Goal: Task Accomplishment & Management: Manage account settings

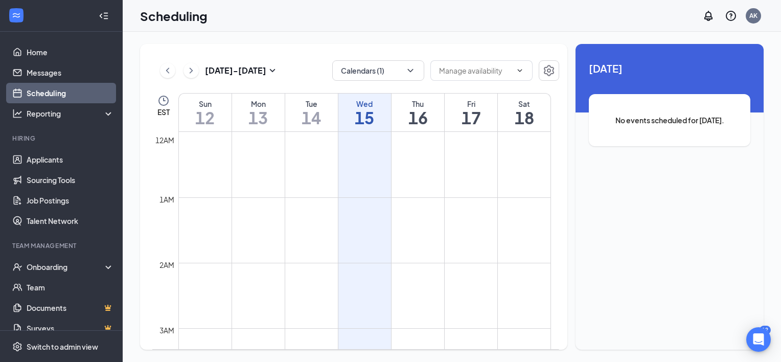
scroll to position [502, 0]
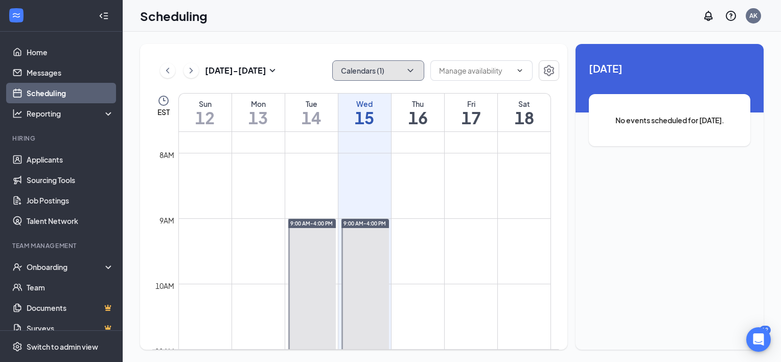
click at [382, 71] on button "Calendars (1)" at bounding box center [378, 70] width 92 height 20
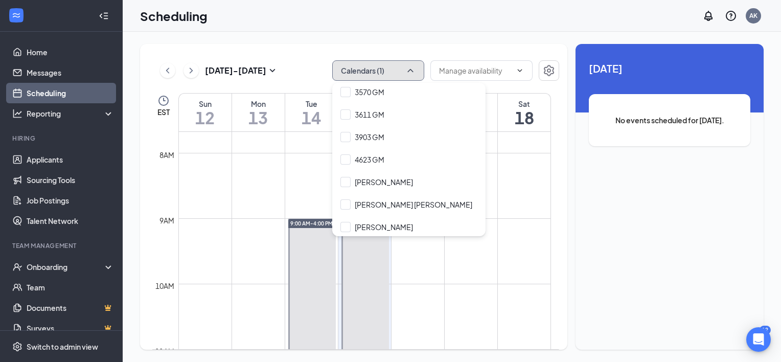
scroll to position [107, 0]
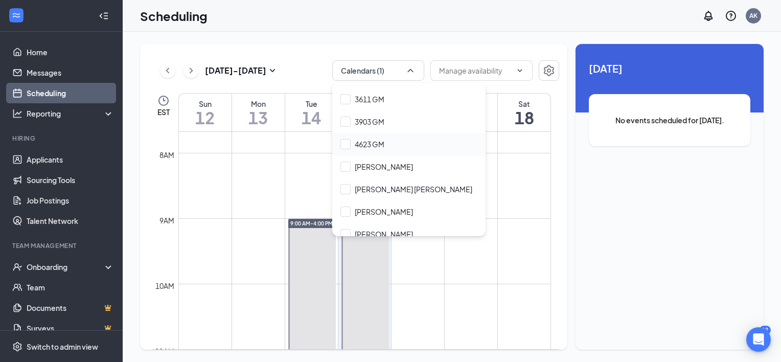
click at [356, 136] on div "4623 GM" at bounding box center [408, 144] width 153 height 22
click at [357, 141] on input "4623 GM" at bounding box center [362, 144] width 44 height 10
click at [367, 142] on input "4623 GM" at bounding box center [362, 144] width 44 height 10
checkbox input "true"
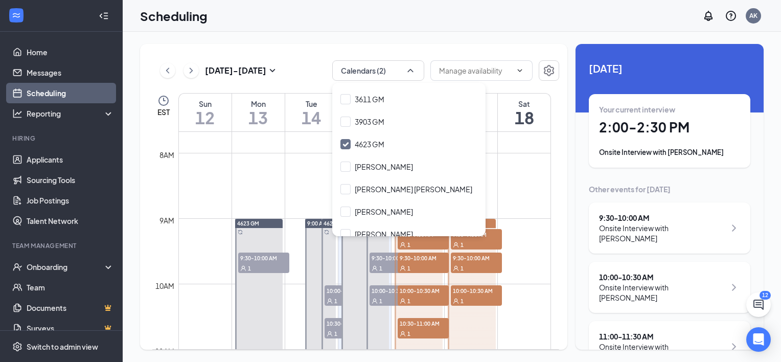
click at [484, 38] on div "[DATE] - [DATE] Calendars (2) EST Sun 12 Mon 13 Tue 14 Wed 15 Thu 16 Fri 17 Sat…" at bounding box center [452, 197] width 658 height 330
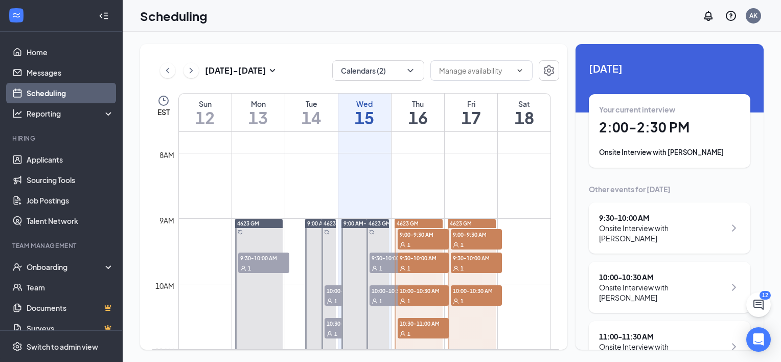
click at [685, 129] on h1 "2:00 - 2:30 PM" at bounding box center [669, 127] width 141 height 17
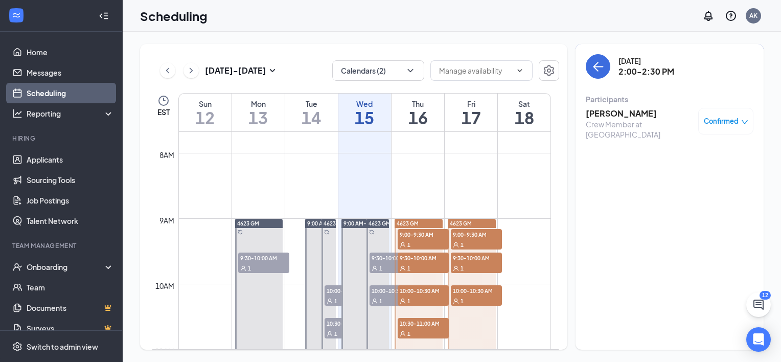
click at [645, 113] on h3 "[PERSON_NAME]" at bounding box center [639, 113] width 107 height 11
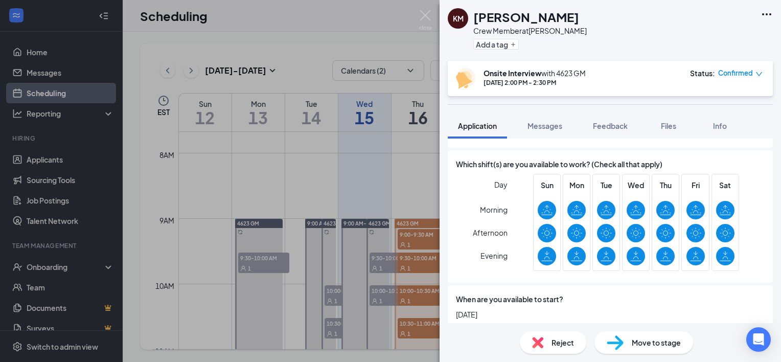
scroll to position [294, 0]
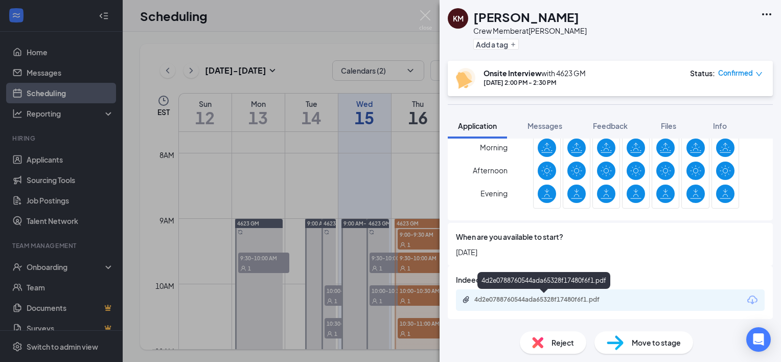
click at [586, 298] on div "4d2e0788760544ada65328f17480f6f1.pdf" at bounding box center [545, 299] width 143 height 8
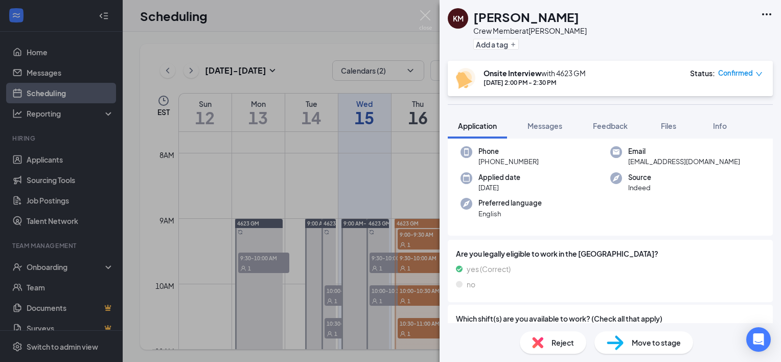
scroll to position [0, 0]
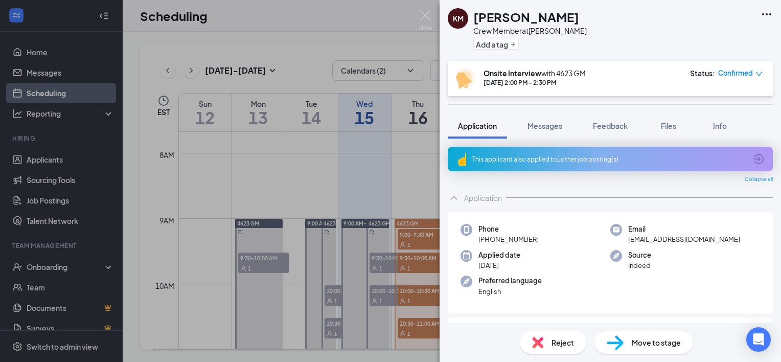
click at [753, 156] on icon "ArrowCircle" at bounding box center [758, 159] width 12 height 12
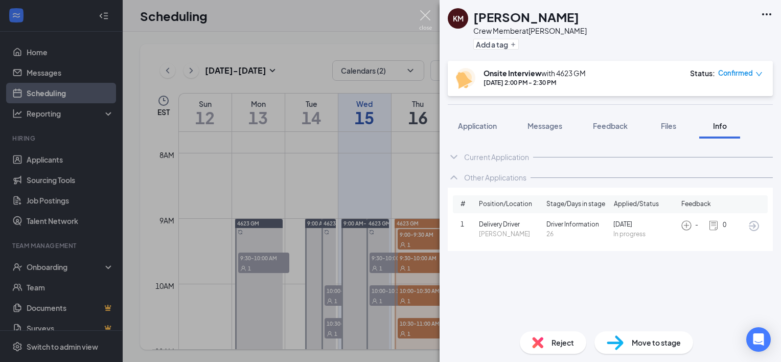
click at [423, 15] on img at bounding box center [425, 20] width 13 height 20
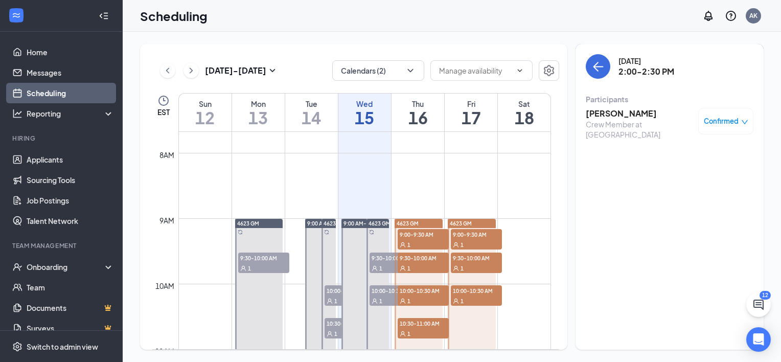
click at [503, 22] on div "Scheduling AK" at bounding box center [452, 16] width 658 height 32
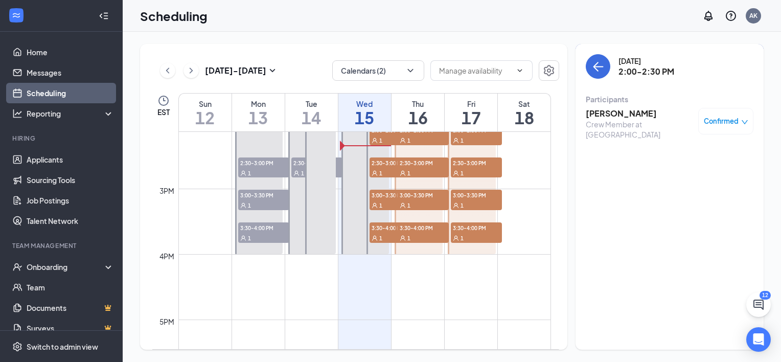
click at [707, 114] on div "Confirmed" at bounding box center [725, 121] width 55 height 27
click at [718, 115] on div "Confirmed" at bounding box center [725, 121] width 55 height 27
click at [730, 120] on div "Confirmed" at bounding box center [726, 121] width 44 height 10
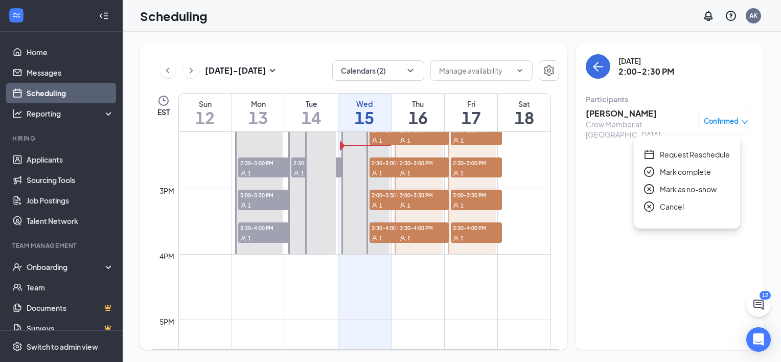
click at [686, 170] on span "Mark complete" at bounding box center [685, 171] width 51 height 11
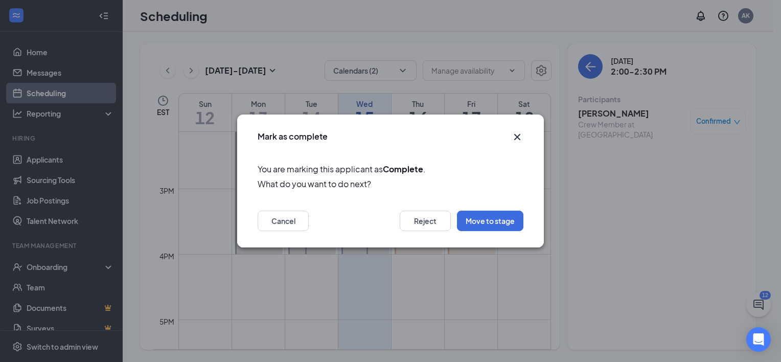
click at [519, 137] on icon "Cross" at bounding box center [517, 137] width 12 height 12
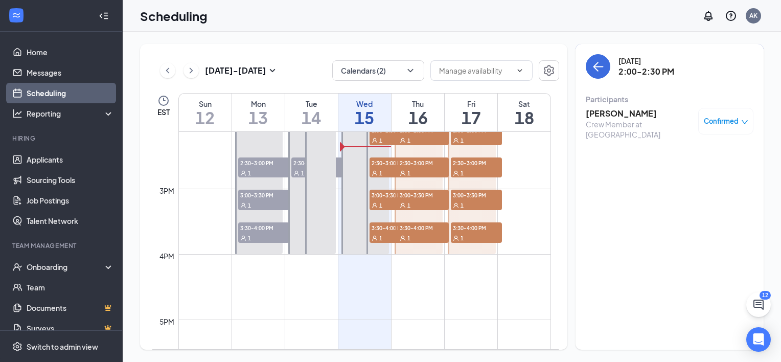
click at [650, 117] on h3 "[PERSON_NAME]" at bounding box center [639, 113] width 107 height 11
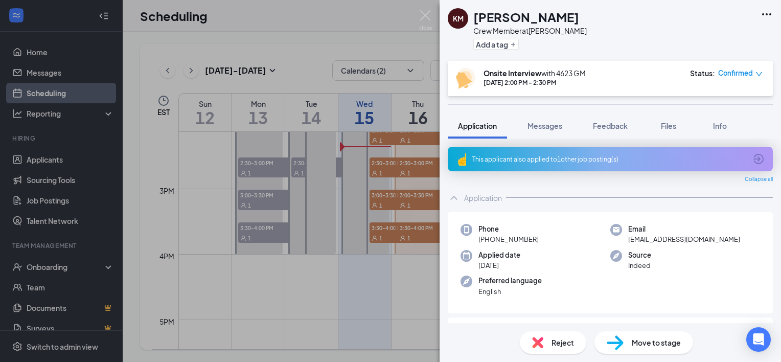
click at [753, 161] on icon "ArrowCircle" at bounding box center [758, 159] width 10 height 10
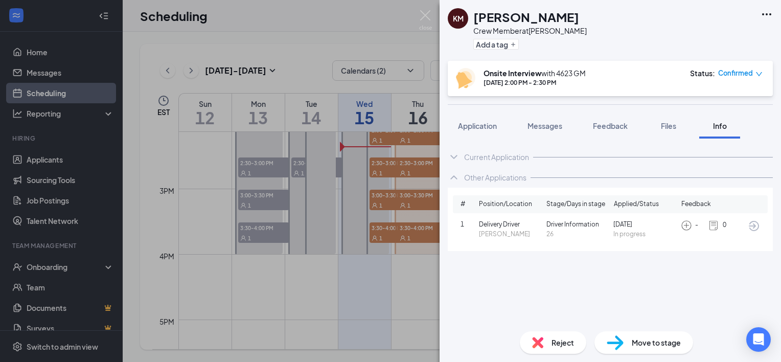
click at [755, 227] on icon "ArrowCircle" at bounding box center [754, 226] width 12 height 12
click at [427, 14] on img at bounding box center [425, 20] width 13 height 20
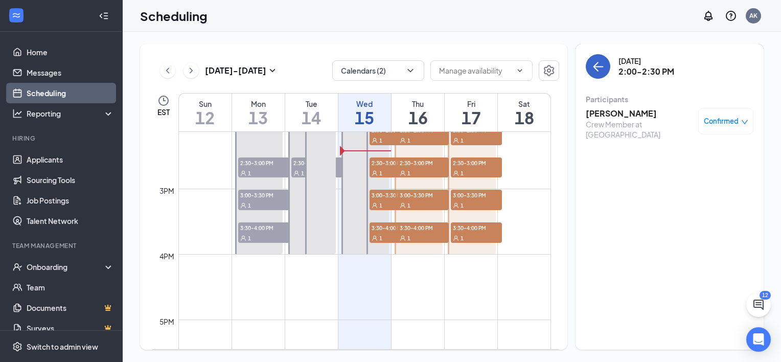
click at [595, 64] on icon "ArrowLeft" at bounding box center [595, 67] width 5 height 10
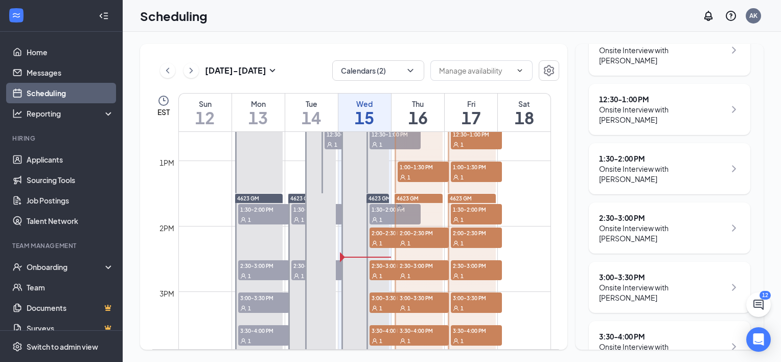
scroll to position [305, 0]
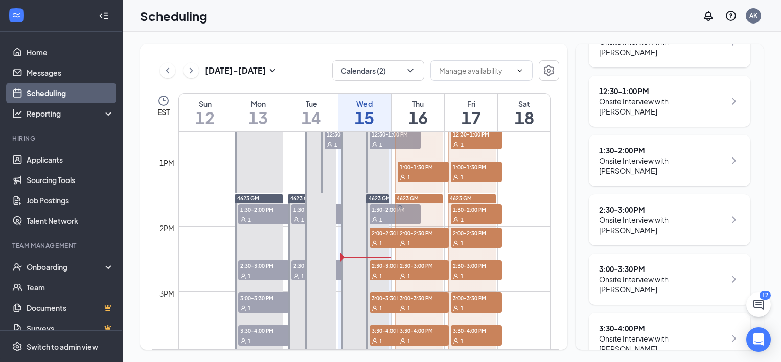
click at [671, 215] on div "Onsite Interview with [PERSON_NAME]" at bounding box center [662, 225] width 126 height 20
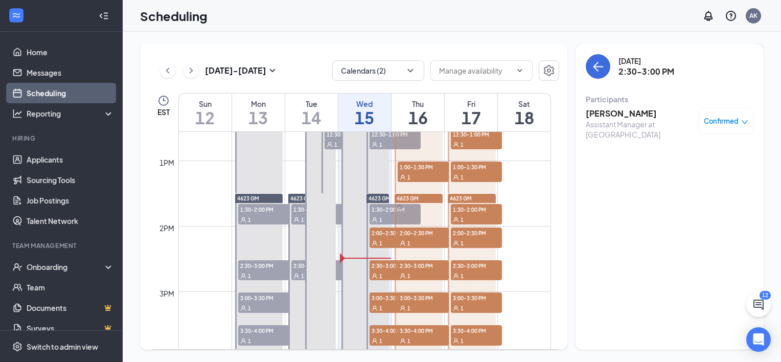
drag, startPoint x: 645, startPoint y: 108, endPoint x: 640, endPoint y: 104, distance: 6.2
click at [640, 104] on div "[PERSON_NAME] Assistant Manager at [PERSON_NAME] Confirmed" at bounding box center [670, 123] width 168 height 39
drag, startPoint x: 640, startPoint y: 104, endPoint x: 618, endPoint y: 113, distance: 23.2
click at [618, 113] on h3 "[PERSON_NAME]" at bounding box center [639, 113] width 107 height 11
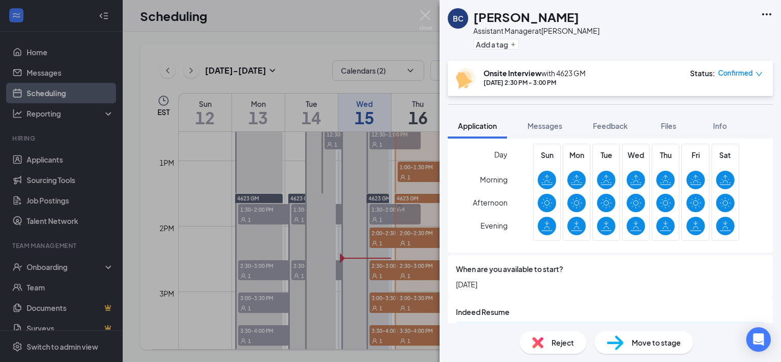
scroll to position [266, 0]
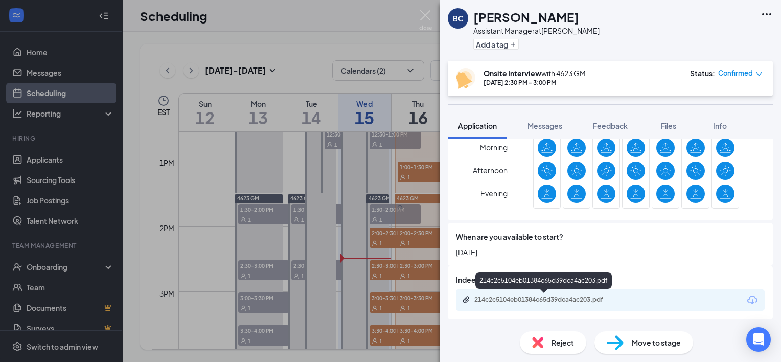
click at [583, 297] on div "214c2c5104eb01384c65d39dca4ac203.pdf" at bounding box center [545, 299] width 143 height 8
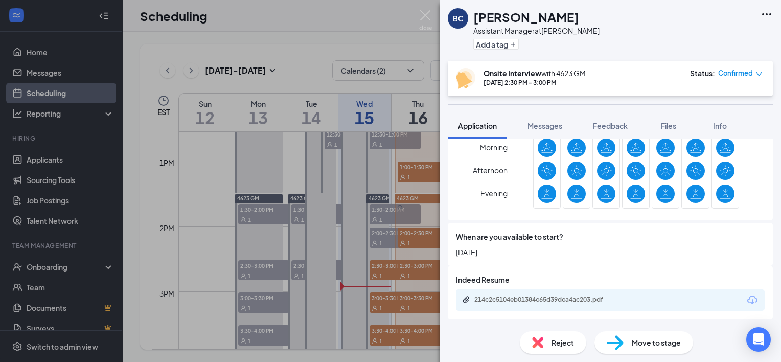
scroll to position [262, 0]
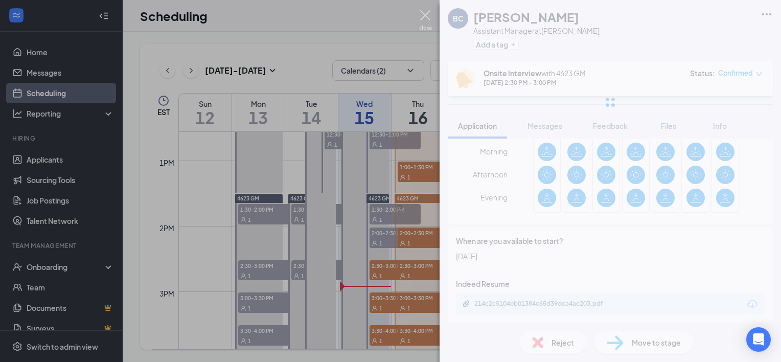
click at [426, 16] on img at bounding box center [425, 20] width 13 height 20
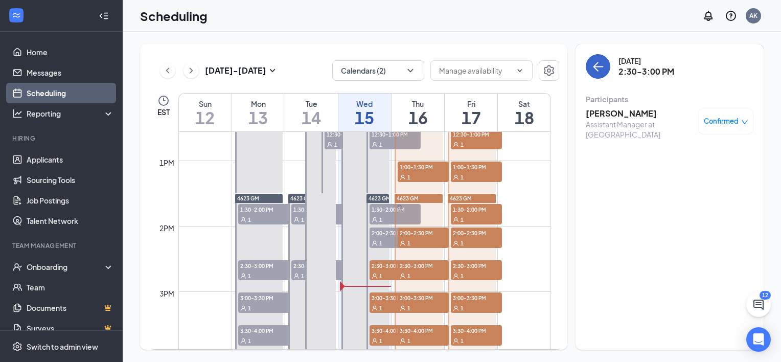
click at [595, 68] on icon "ArrowLeft" at bounding box center [595, 67] width 5 height 10
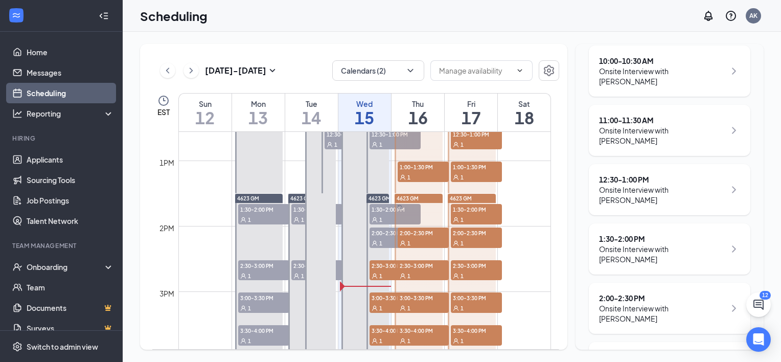
scroll to position [219, 0]
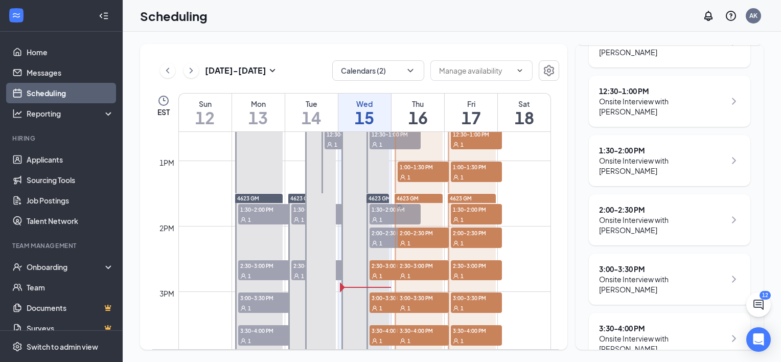
click at [728, 273] on icon "ChevronRight" at bounding box center [734, 279] width 12 height 12
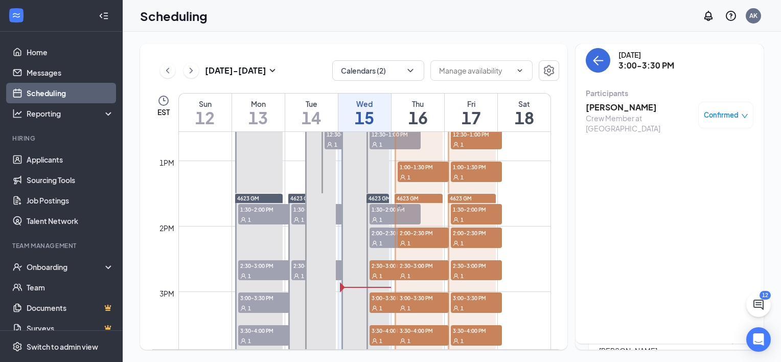
scroll to position [0, 0]
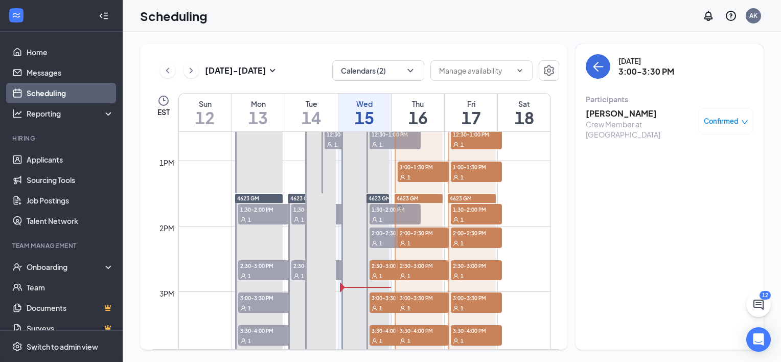
click at [638, 114] on h3 "[PERSON_NAME]" at bounding box center [639, 113] width 107 height 11
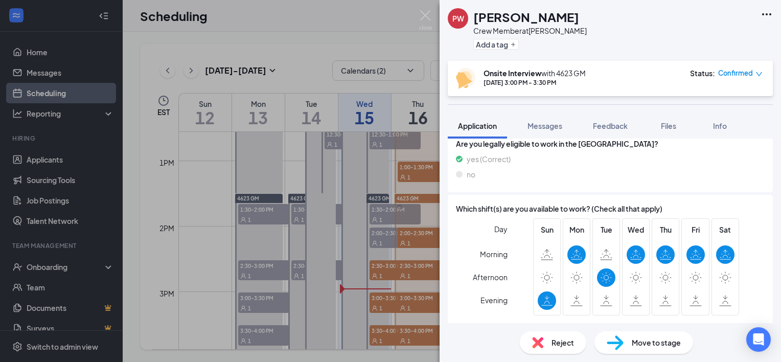
scroll to position [266, 0]
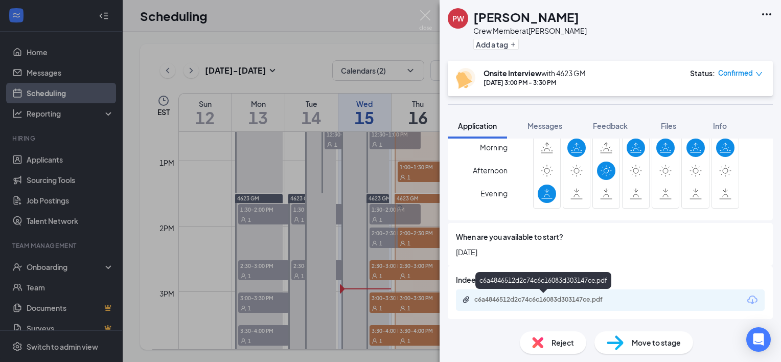
click at [602, 298] on div "c6a4846512d2c74c6c16083d303147ce.pdf" at bounding box center [545, 299] width 143 height 8
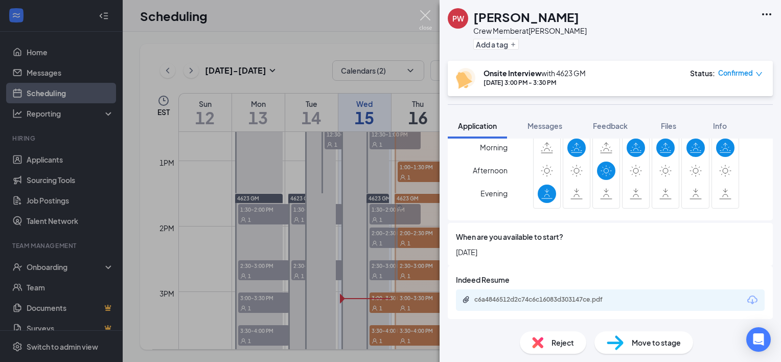
click at [427, 12] on img at bounding box center [425, 20] width 13 height 20
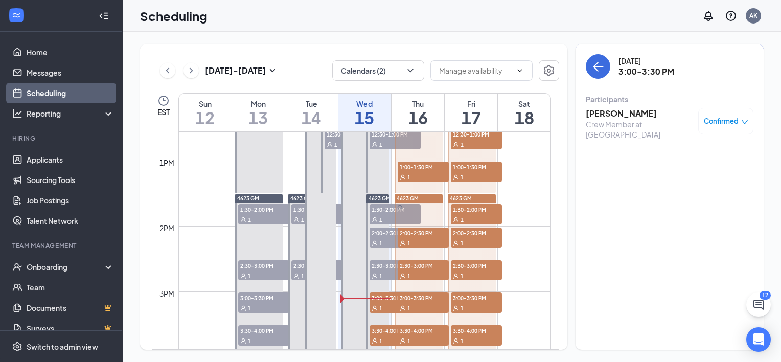
click at [701, 112] on div "Confirmed" at bounding box center [725, 121] width 55 height 27
click at [705, 119] on span "Confirmed" at bounding box center [721, 121] width 35 height 10
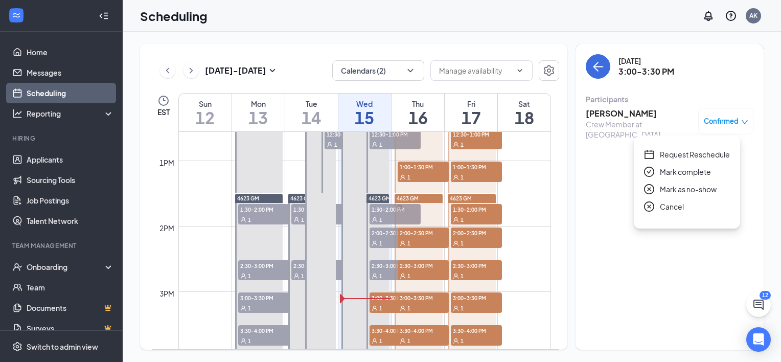
click at [685, 173] on span "Mark complete" at bounding box center [685, 171] width 51 height 11
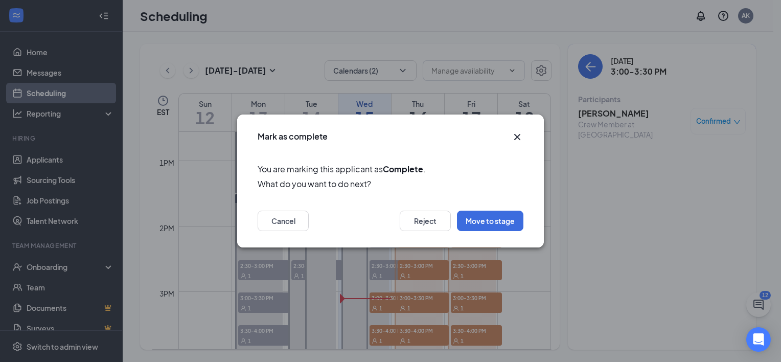
click at [516, 135] on icon "Cross" at bounding box center [517, 137] width 12 height 12
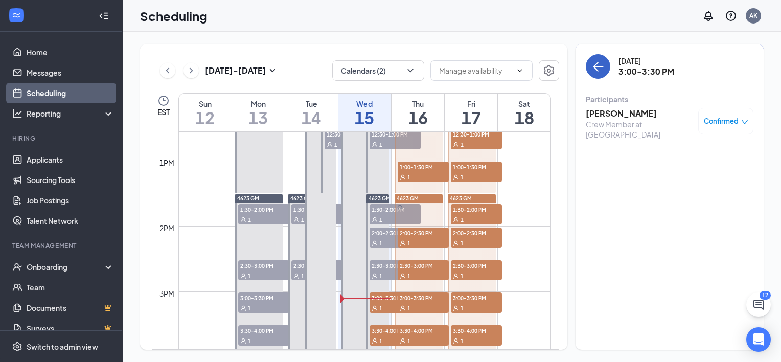
click at [593, 70] on icon "ArrowLeft" at bounding box center [598, 66] width 12 height 12
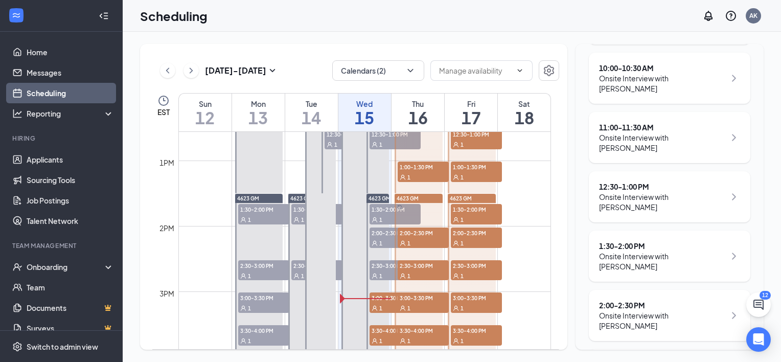
scroll to position [220, 0]
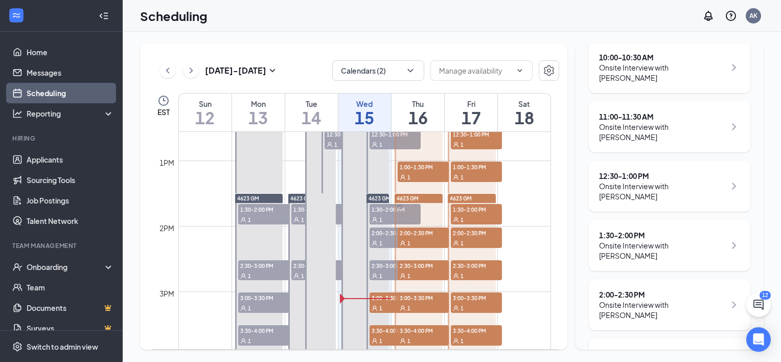
click at [728, 358] on icon "ChevronRight" at bounding box center [734, 364] width 12 height 12
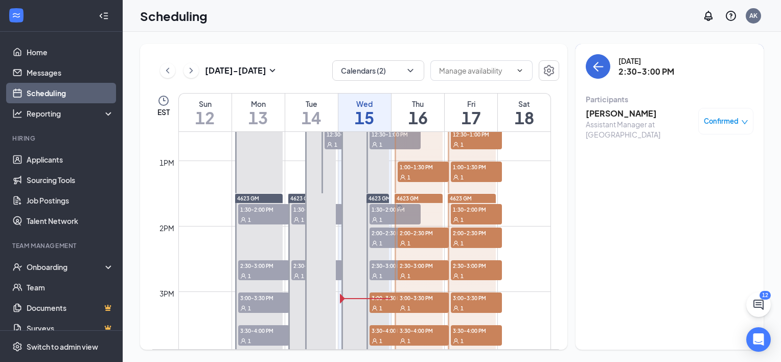
click at [720, 121] on span "Confirmed" at bounding box center [721, 121] width 35 height 10
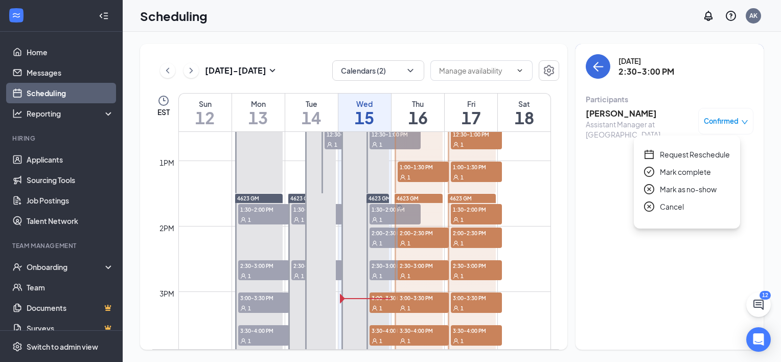
click at [689, 189] on span "Mark as no-show" at bounding box center [688, 188] width 57 height 11
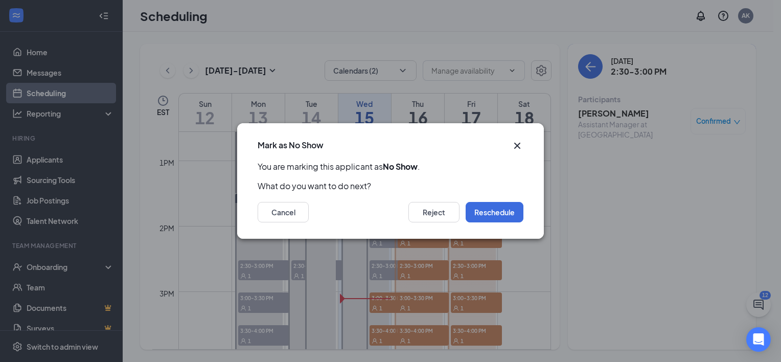
click at [517, 144] on icon "Cross" at bounding box center [517, 146] width 12 height 12
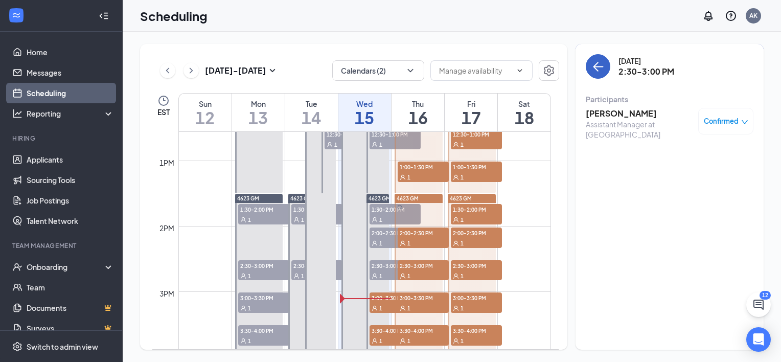
click at [603, 62] on icon "ArrowLeft" at bounding box center [598, 66] width 12 height 12
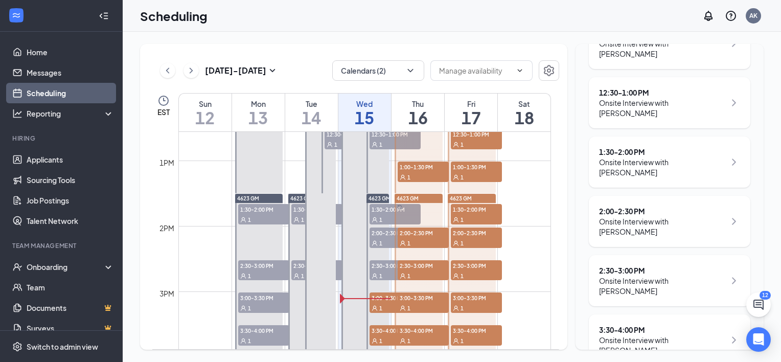
scroll to position [305, 0]
click at [675, 323] on div "3:30 - 4:00 PM" at bounding box center [662, 328] width 126 height 10
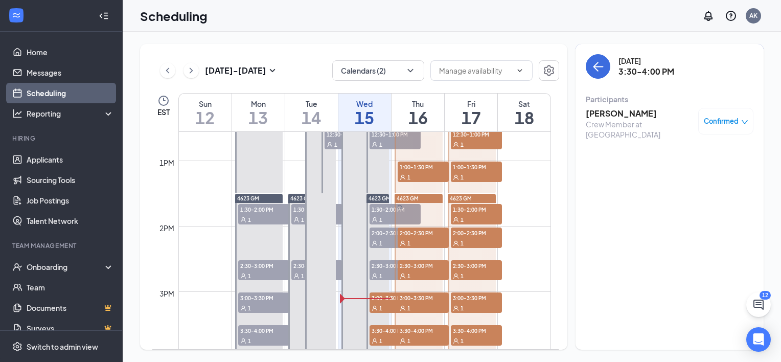
click at [644, 110] on h3 "[PERSON_NAME]" at bounding box center [639, 113] width 107 height 11
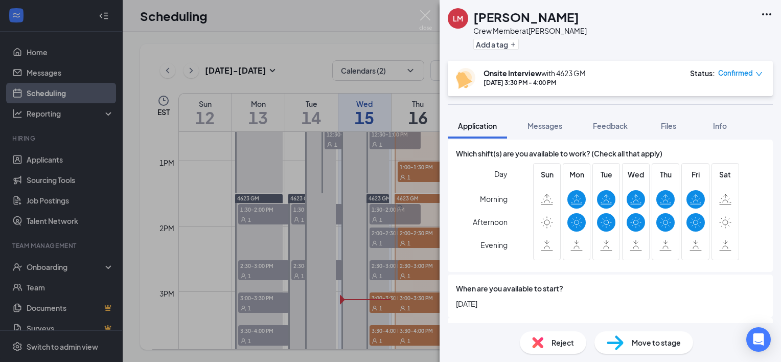
scroll to position [266, 0]
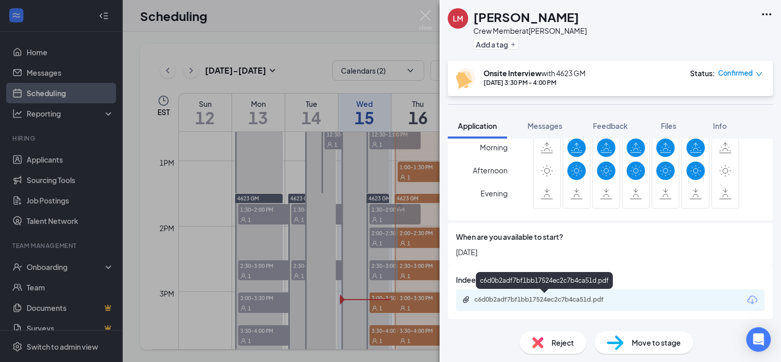
click at [597, 297] on div "c6d0b2adf7bf1bb17524ec2c7b4ca51d.pdf" at bounding box center [545, 299] width 143 height 8
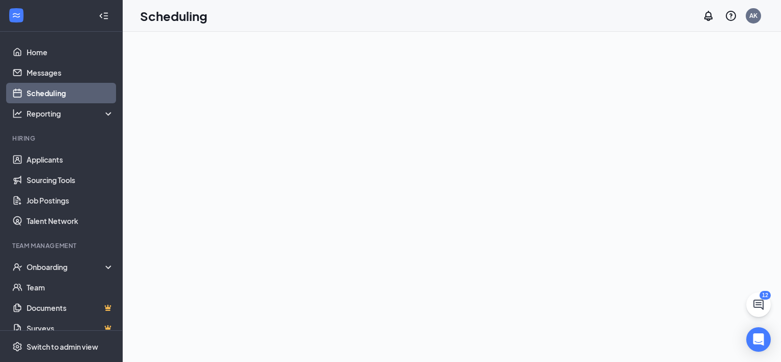
scroll to position [0, 0]
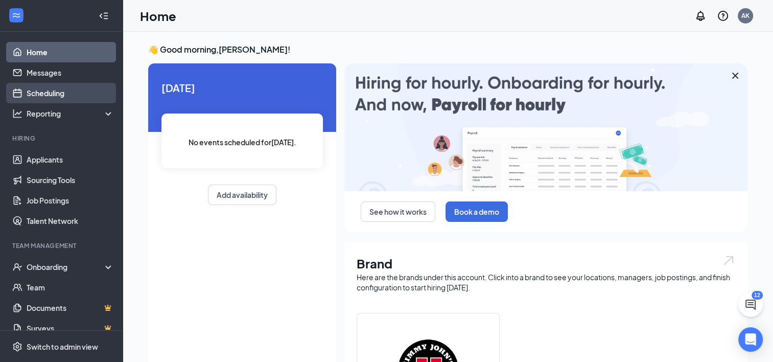
click at [45, 93] on link "Scheduling" at bounding box center [70, 93] width 87 height 20
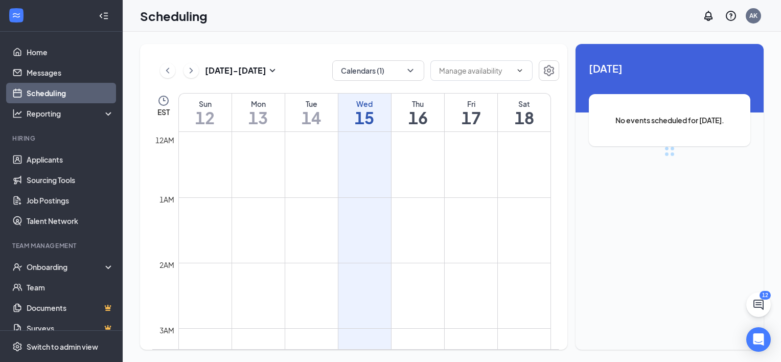
scroll to position [502, 0]
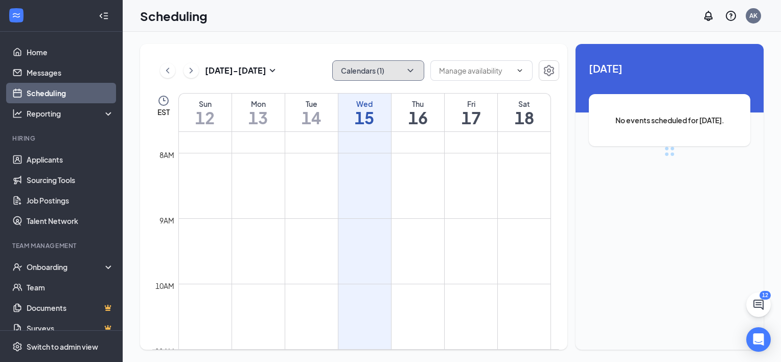
click at [375, 68] on button "Calendars (1)" at bounding box center [378, 70] width 92 height 20
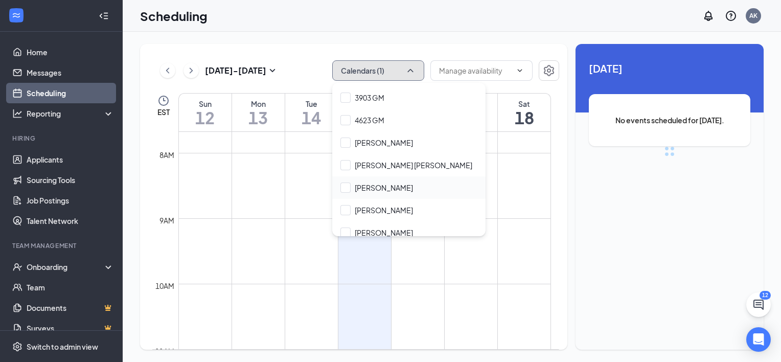
scroll to position [132, 0]
click at [368, 117] on input "4623 GM" at bounding box center [362, 119] width 44 height 10
checkbox input "true"
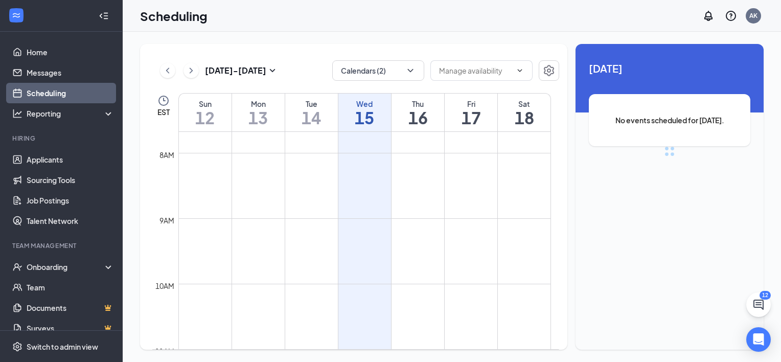
click at [424, 40] on div "Oct 12 - Oct 18 Calendars (2) EST Sun 12 Mon 13 Tue 14 Wed 15 Thu 16 Fri 17 Sat…" at bounding box center [452, 197] width 658 height 330
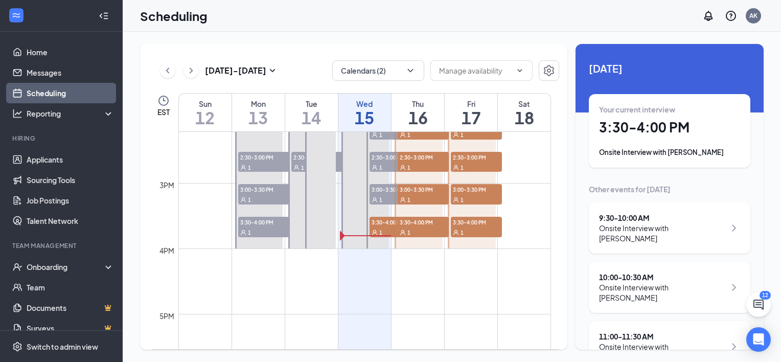
scroll to position [936, 0]
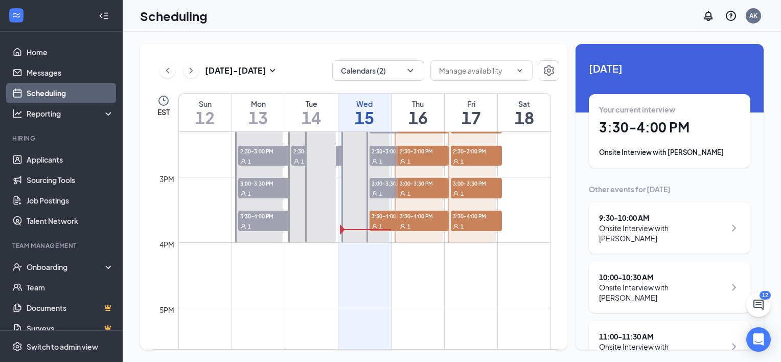
click at [703, 145] on div "Your current interview 3:30 - 4:00 PM Onsite Interview with Lynnisha Mitchell" at bounding box center [669, 130] width 141 height 53
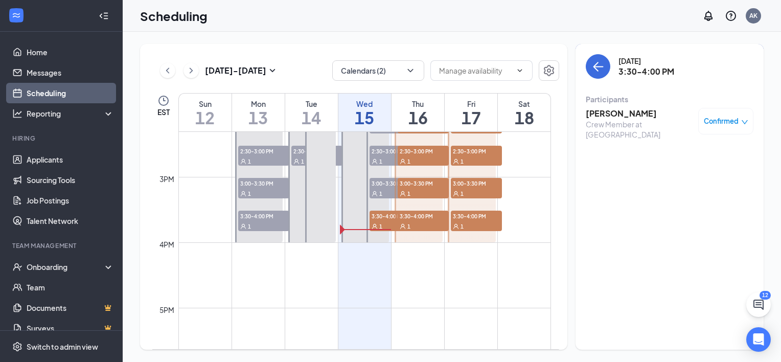
click at [628, 117] on h3 "[PERSON_NAME]" at bounding box center [639, 113] width 107 height 11
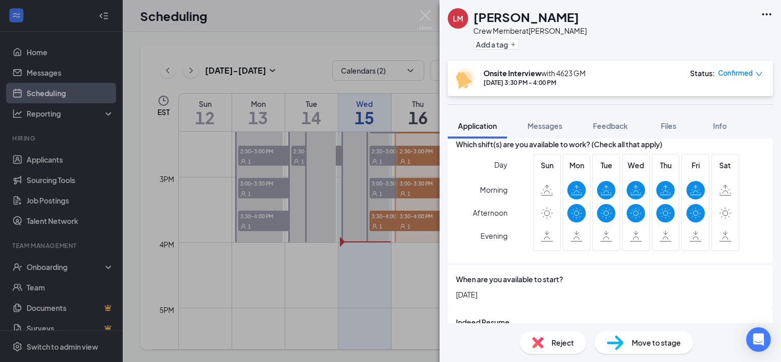
scroll to position [266, 0]
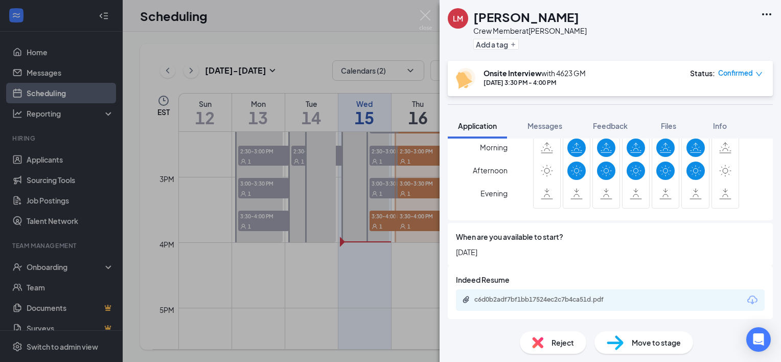
click at [327, 14] on div "LM Lynnisha Mitchell Crew Member at Byron Add a tag Onsite Interview with 4623 …" at bounding box center [390, 181] width 781 height 362
click at [428, 16] on img at bounding box center [425, 20] width 13 height 20
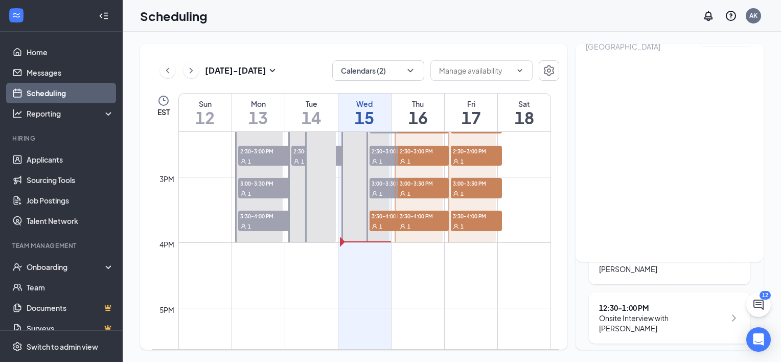
scroll to position [83, 0]
